Goal: Information Seeking & Learning: Learn about a topic

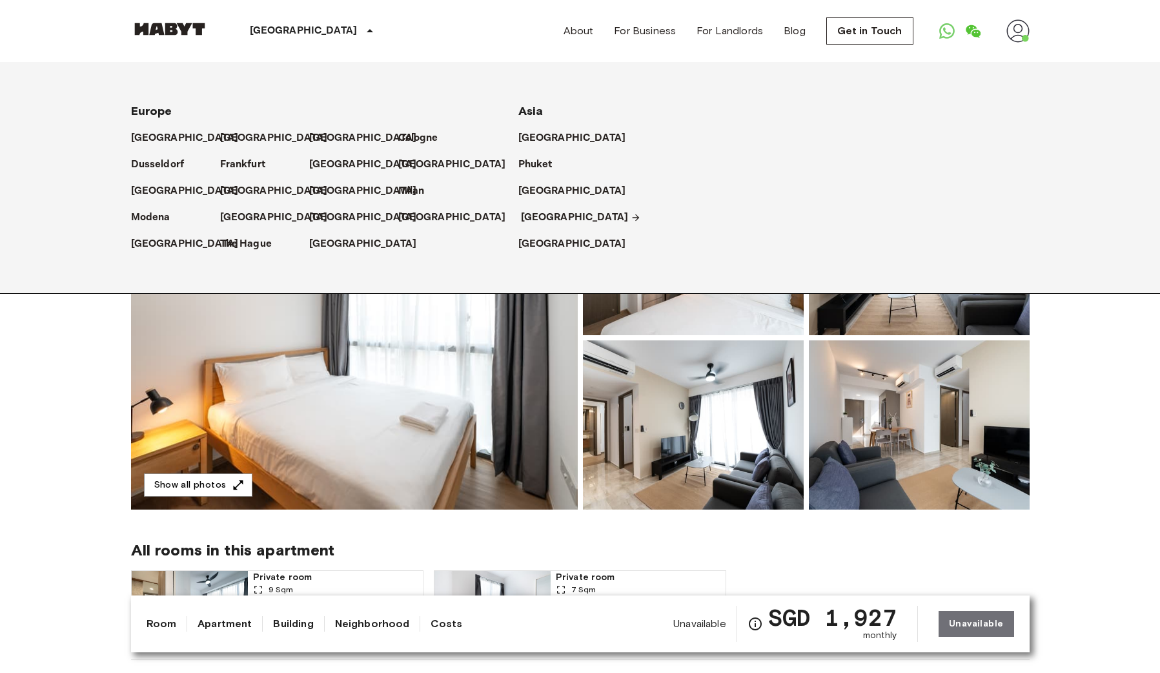
click at [542, 214] on p "[GEOGRAPHIC_DATA]" at bounding box center [575, 217] width 108 height 15
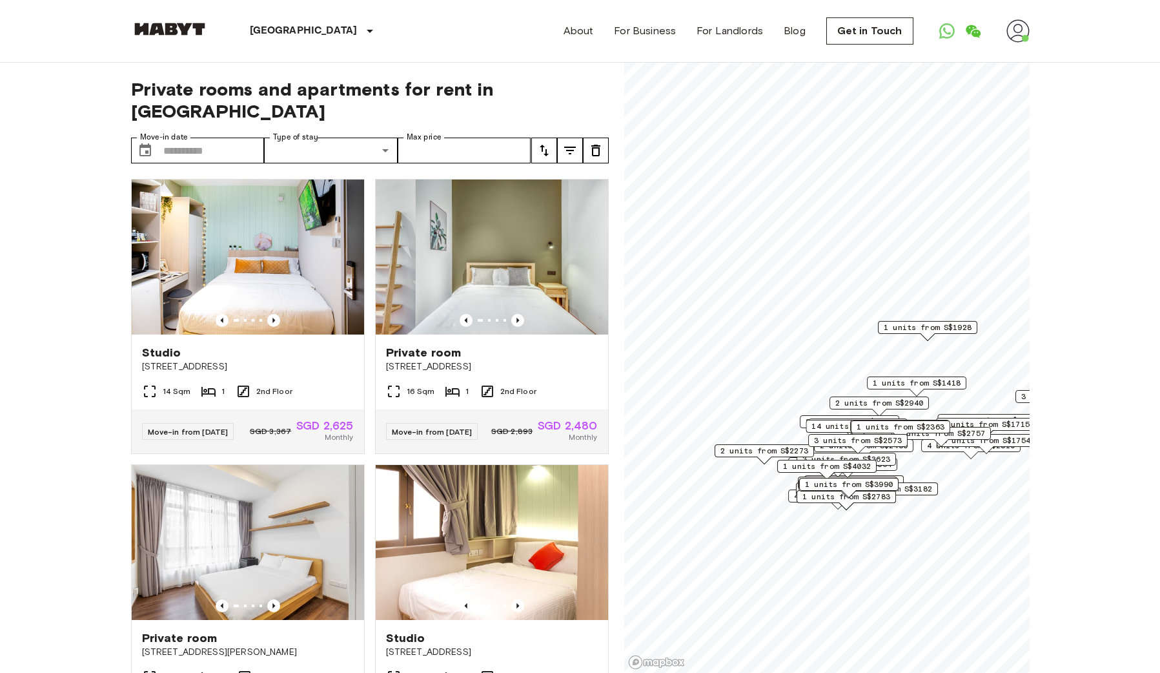
click at [152, 28] on img at bounding box center [169, 29] width 77 height 13
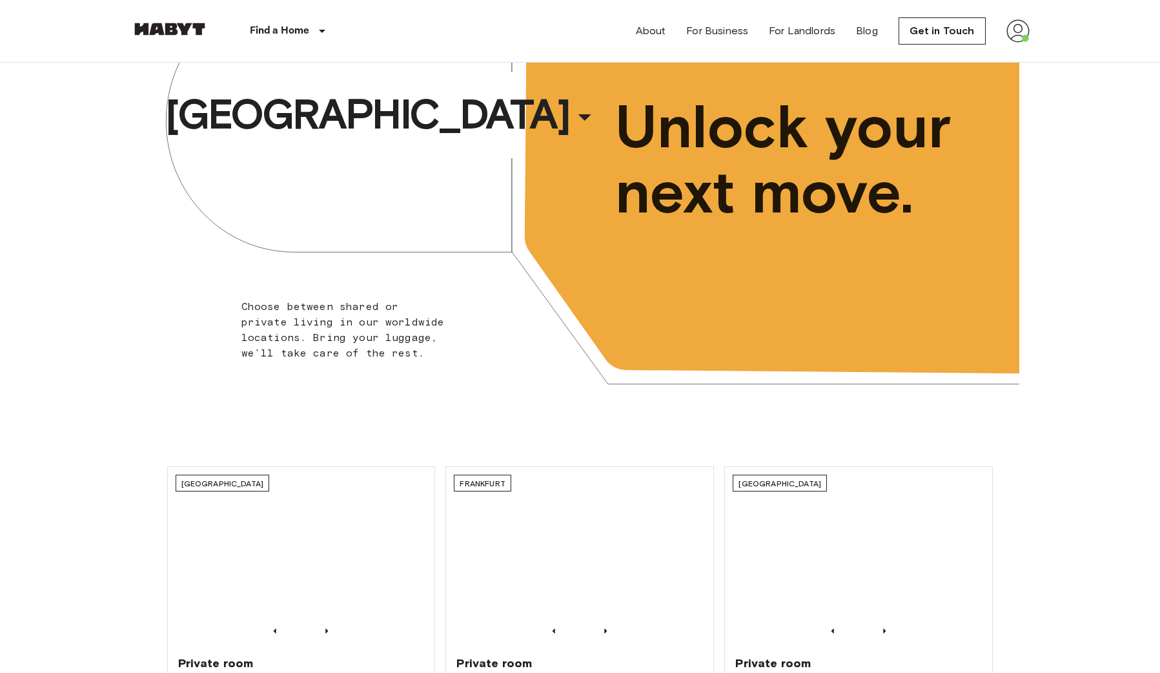
scroll to position [185, 0]
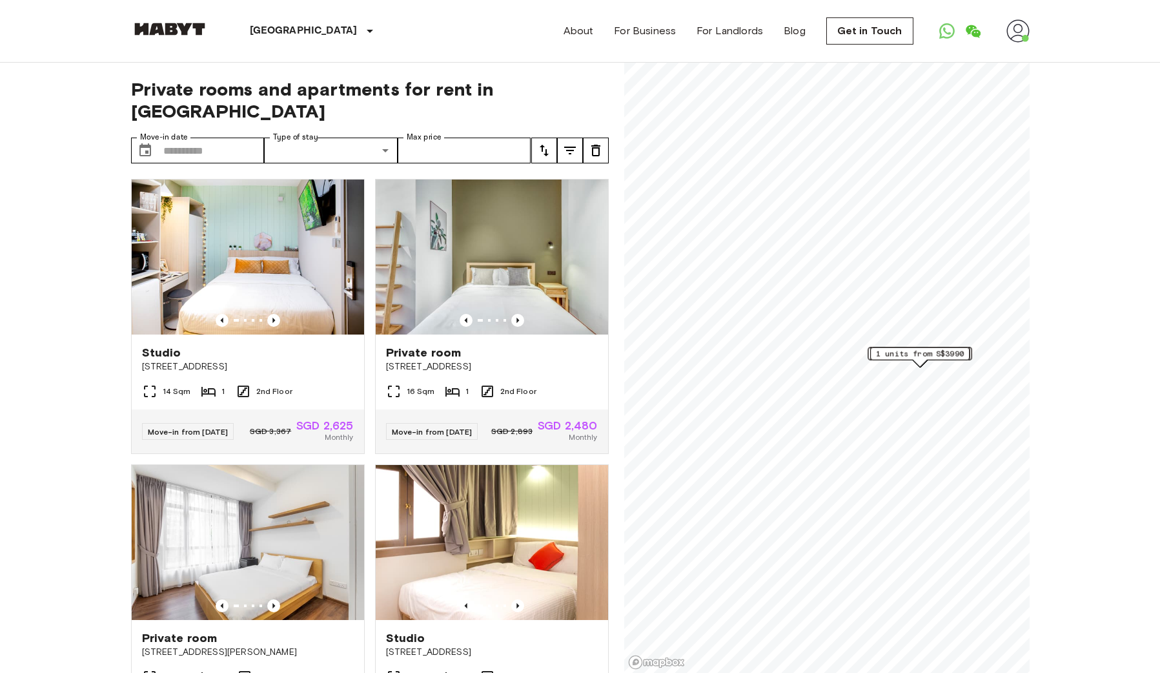
scroll to position [555, 0]
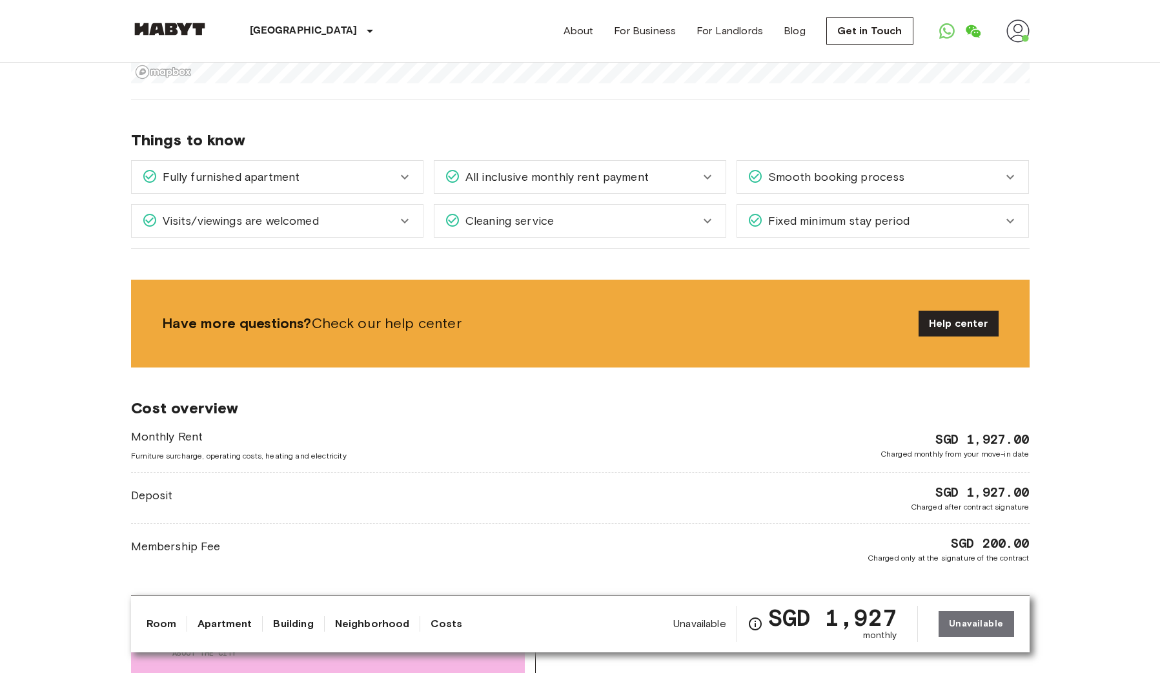
scroll to position [1220, 0]
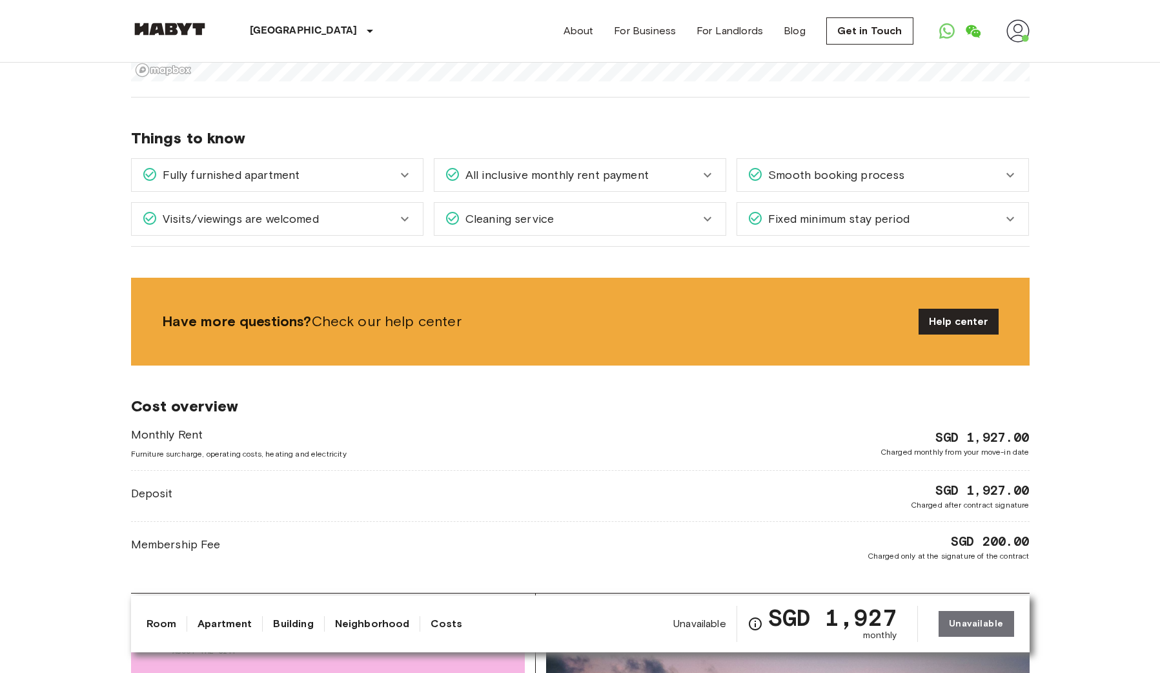
click at [804, 218] on span "Fixed minimum stay period" at bounding box center [836, 218] width 147 height 17
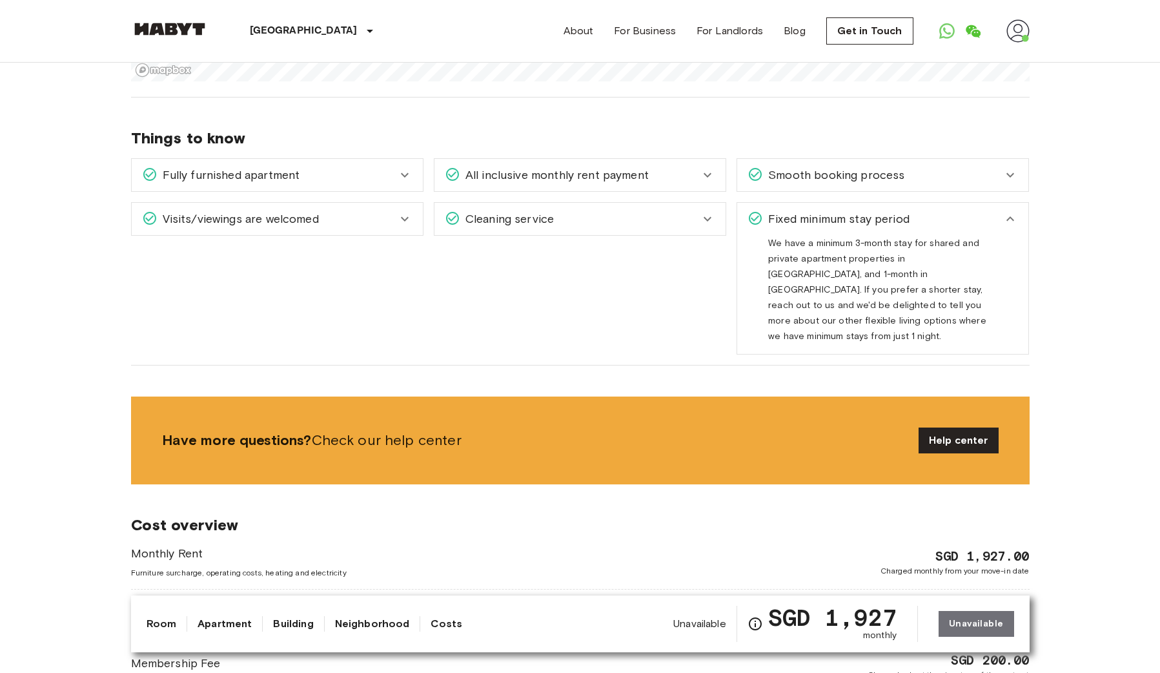
click at [327, 222] on div "Visits/viewings are welcomed" at bounding box center [269, 218] width 255 height 17
